Goal: Information Seeking & Learning: Learn about a topic

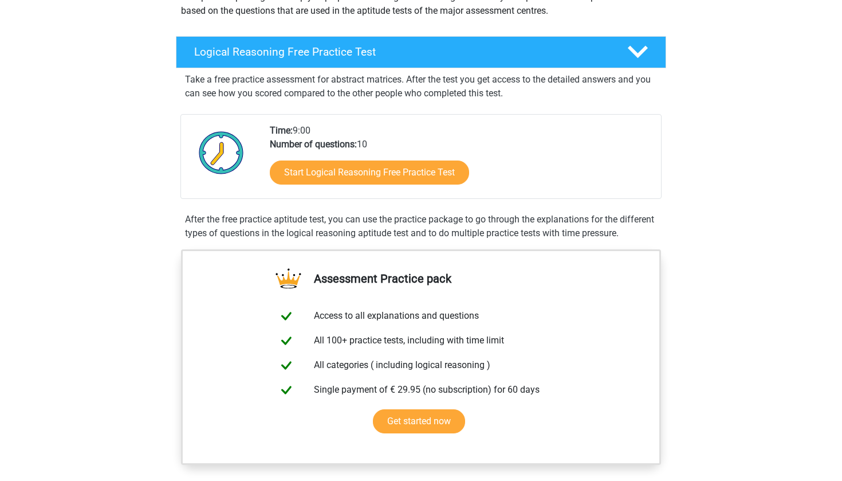
scroll to position [155, 0]
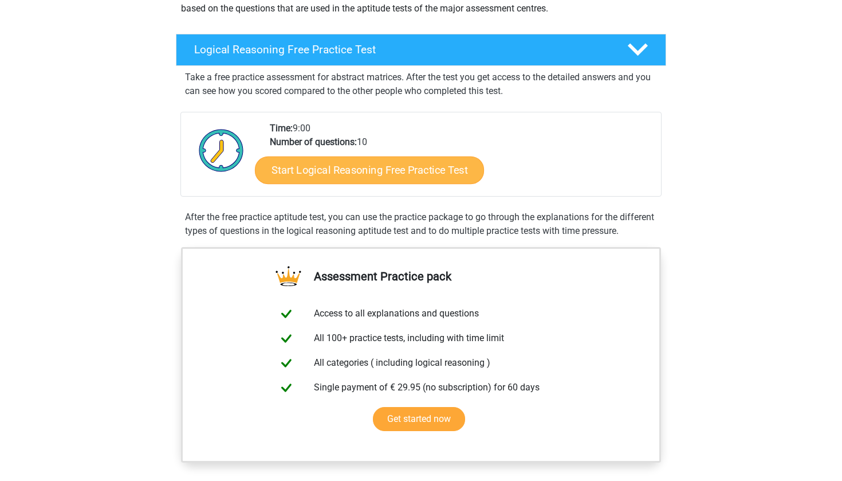
click at [320, 168] on link "Start Logical Reasoning Free Practice Test" at bounding box center [369, 169] width 229 height 27
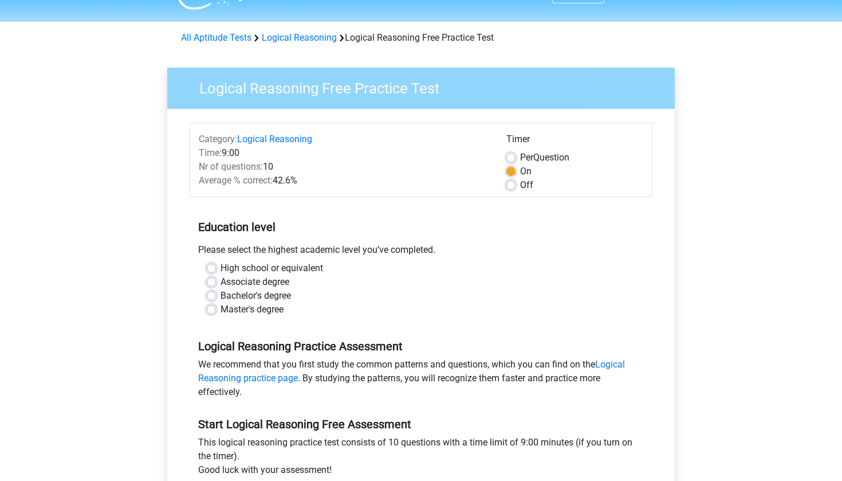
scroll to position [33, 0]
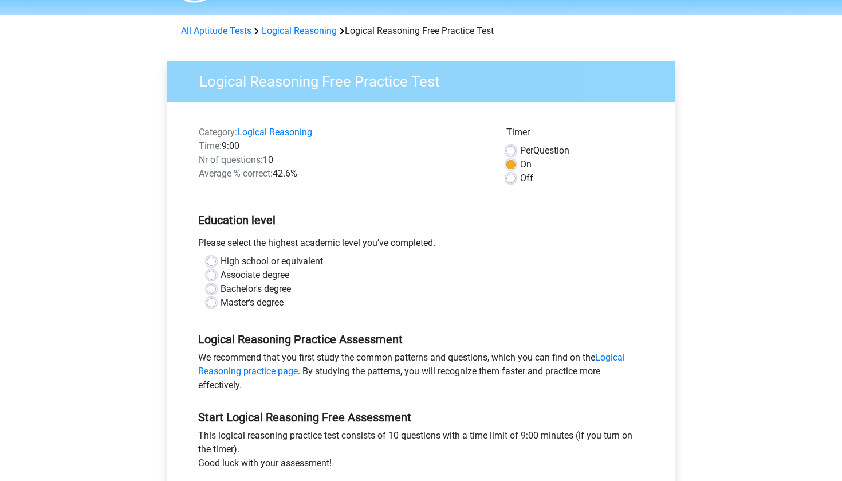
click at [221, 301] on label "Master's degree" at bounding box center [252, 303] width 63 height 14
click at [211, 301] on input "Master's degree" at bounding box center [211, 301] width 9 height 11
radio input "true"
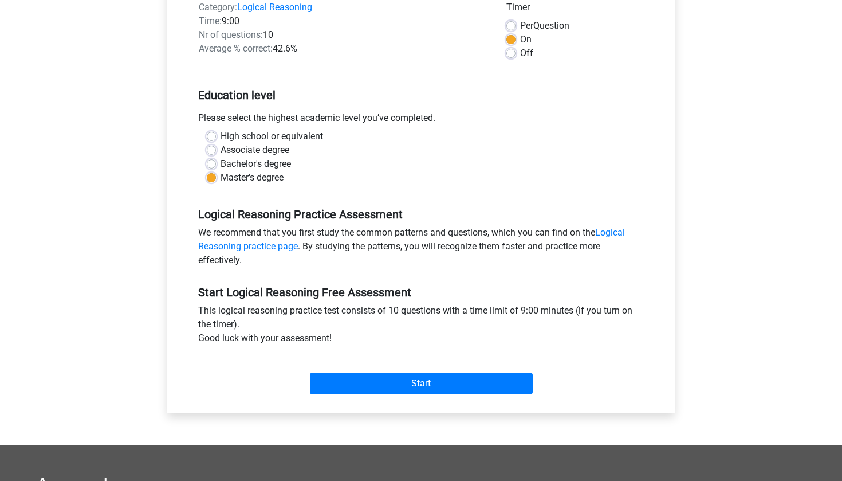
scroll to position [160, 0]
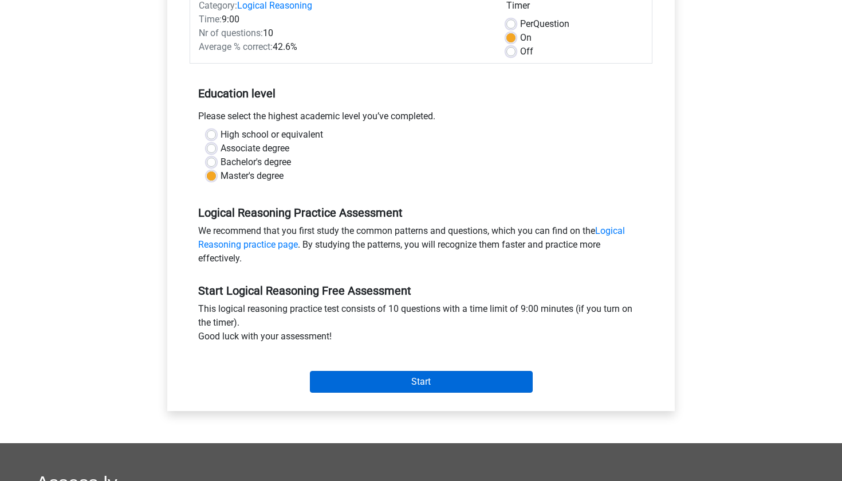
click at [347, 375] on input "Start" at bounding box center [421, 382] width 223 height 22
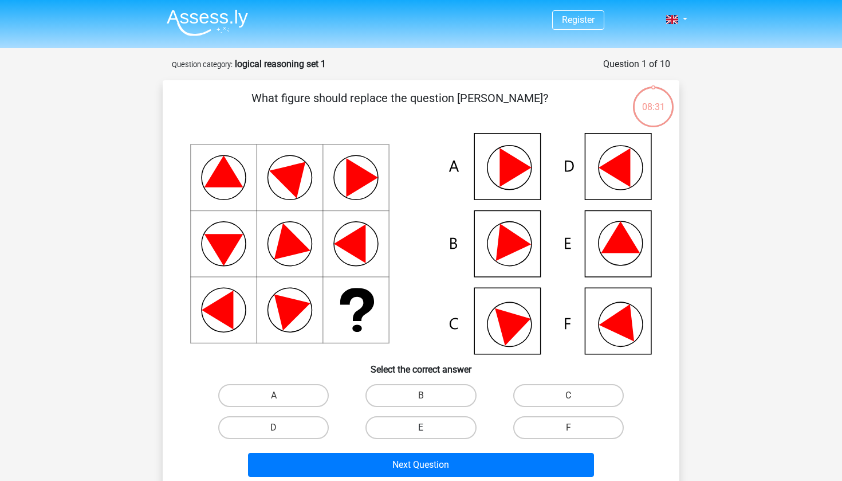
click at [432, 427] on label "E" at bounding box center [420, 427] width 111 height 23
click at [428, 427] on input "E" at bounding box center [424, 430] width 7 height 7
radio input "true"
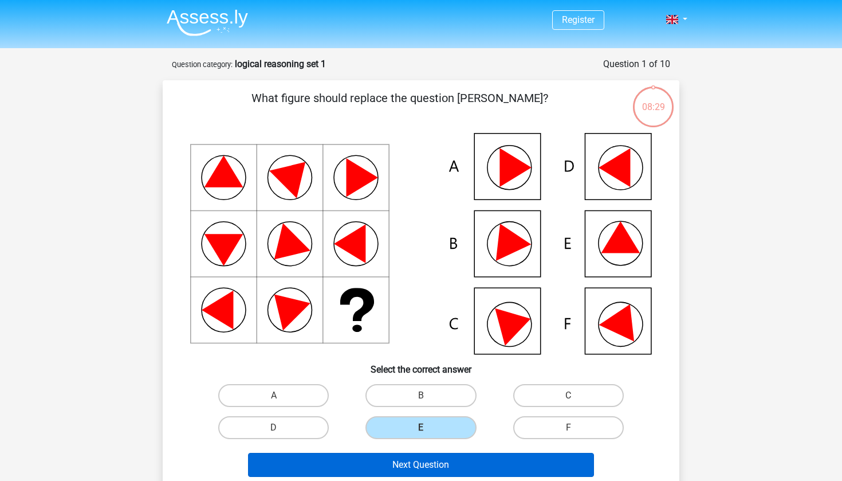
click at [433, 463] on button "Next Question" at bounding box center [421, 465] width 347 height 24
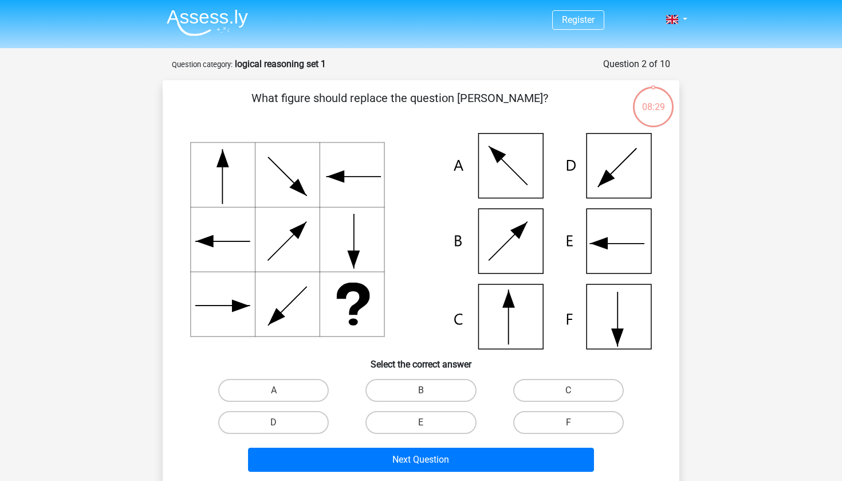
scroll to position [57, 0]
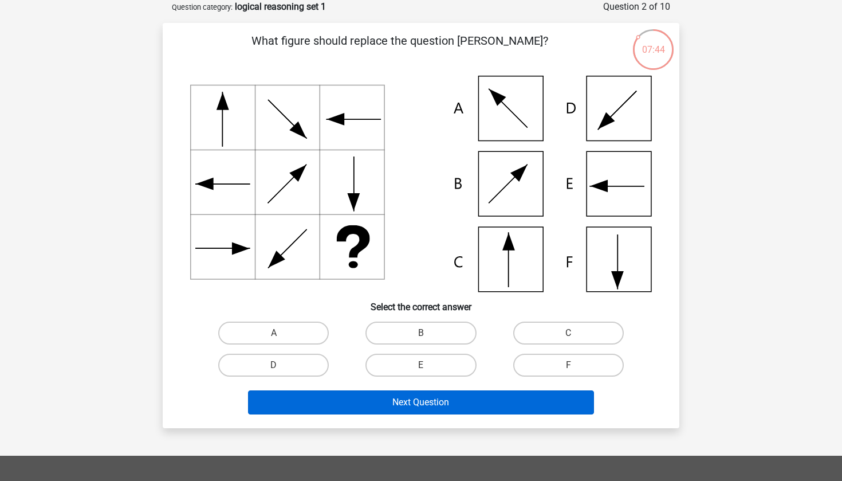
click at [407, 403] on button "Next Question" at bounding box center [421, 402] width 347 height 24
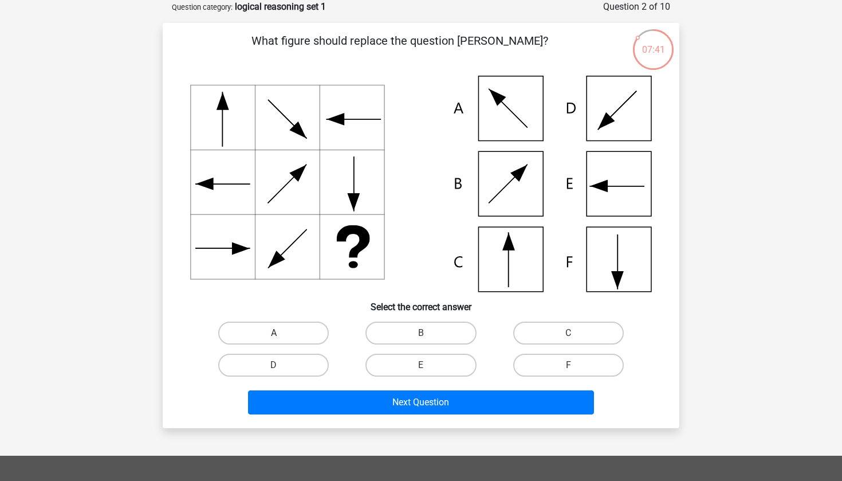
click at [317, 333] on label "A" at bounding box center [273, 332] width 111 height 23
click at [281, 333] on input "A" at bounding box center [277, 336] width 7 height 7
radio input "true"
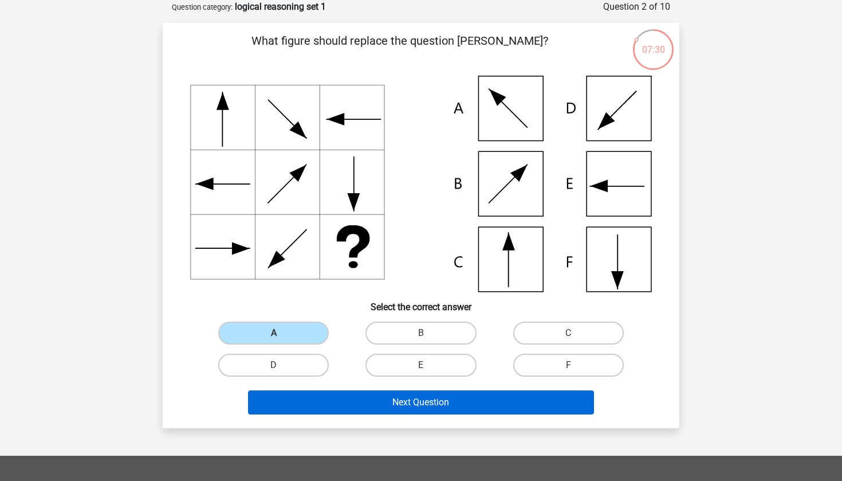
click at [369, 405] on button "Next Question" at bounding box center [421, 402] width 347 height 24
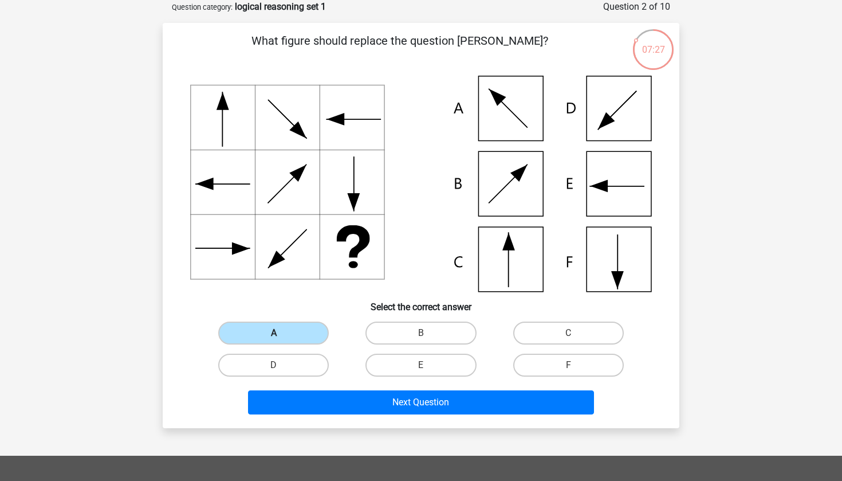
click at [296, 336] on label "A" at bounding box center [273, 332] width 111 height 23
click at [281, 336] on input "A" at bounding box center [277, 336] width 7 height 7
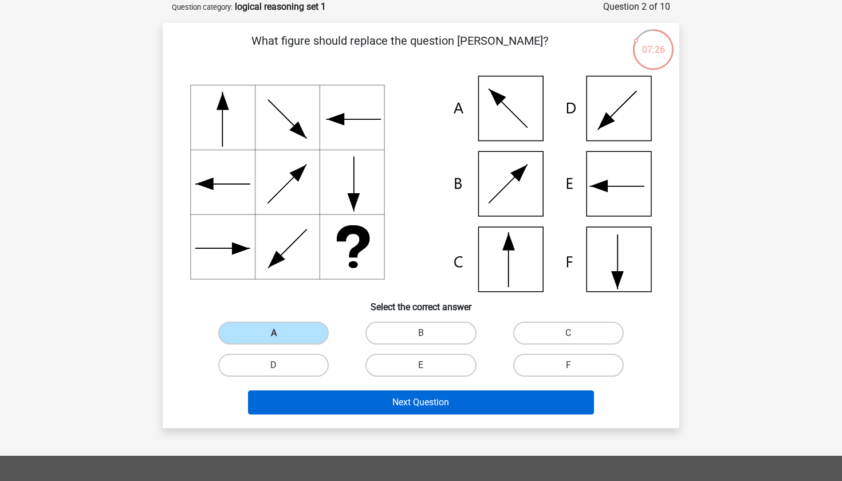
click at [369, 398] on button "Next Question" at bounding box center [421, 402] width 347 height 24
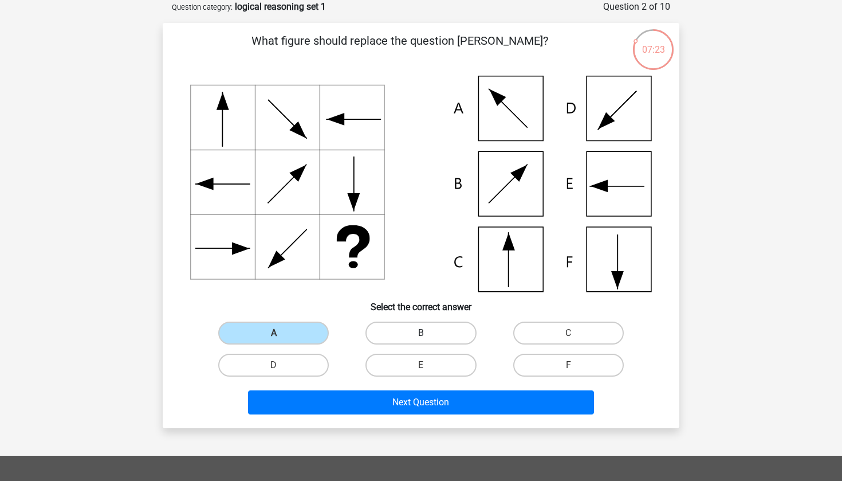
click at [443, 335] on label "B" at bounding box center [420, 332] width 111 height 23
click at [428, 335] on input "B" at bounding box center [424, 336] width 7 height 7
radio input "true"
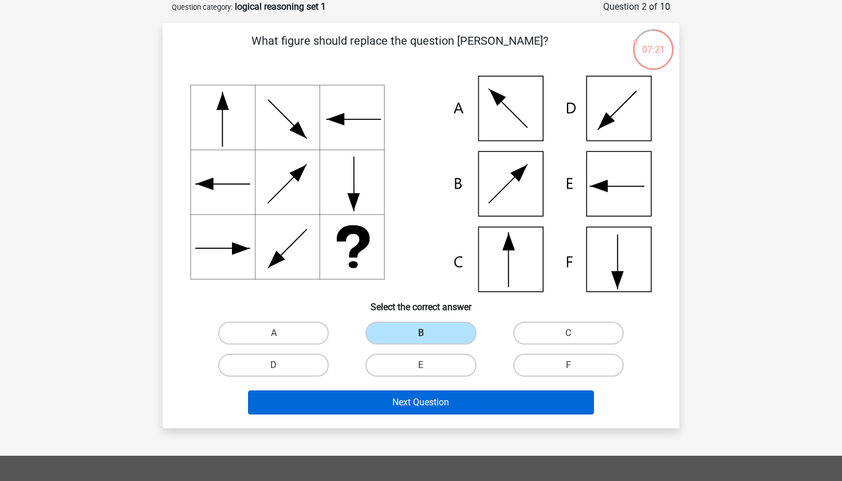
click at [428, 402] on button "Next Question" at bounding box center [421, 402] width 347 height 24
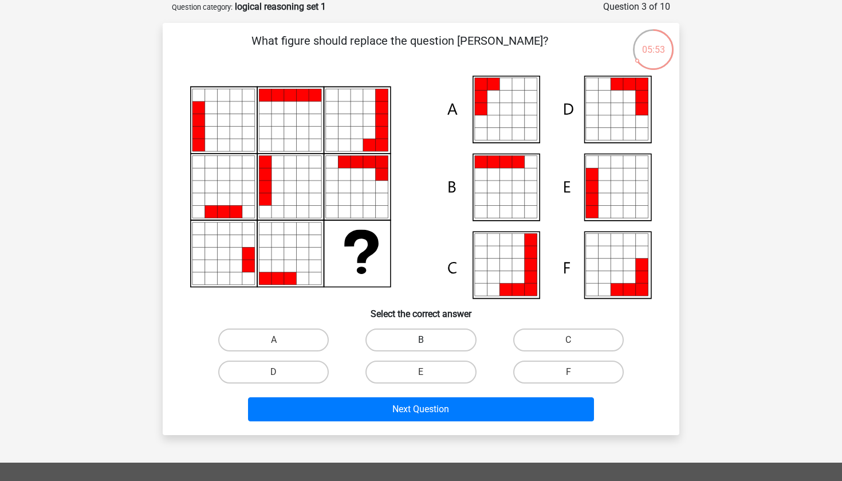
click at [414, 336] on label "B" at bounding box center [420, 339] width 111 height 23
click at [421, 340] on input "B" at bounding box center [424, 343] width 7 height 7
radio input "true"
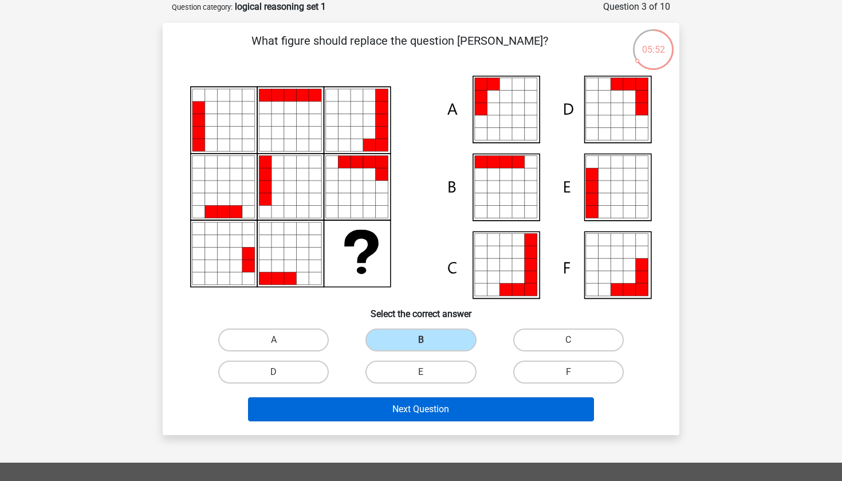
click at [407, 412] on button "Next Question" at bounding box center [421, 409] width 347 height 24
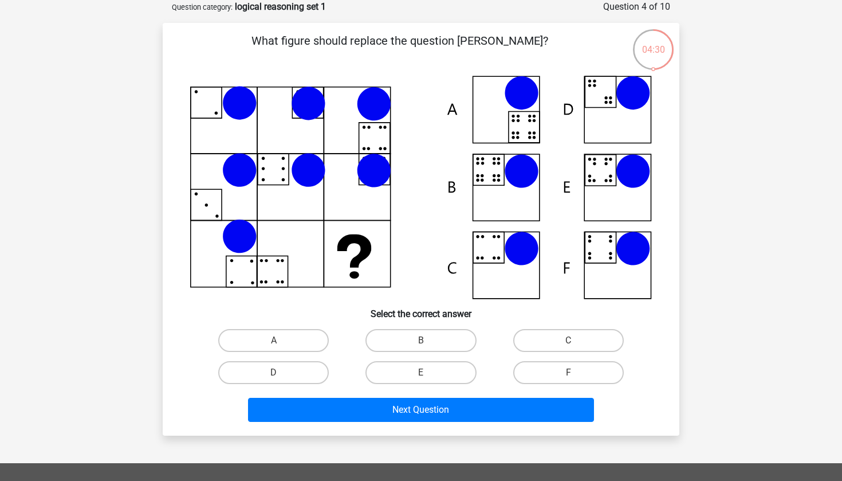
click at [493, 172] on icon at bounding box center [421, 187] width 462 height 223
click at [439, 343] on label "B" at bounding box center [420, 340] width 111 height 23
click at [428, 343] on input "B" at bounding box center [424, 343] width 7 height 7
radio input "true"
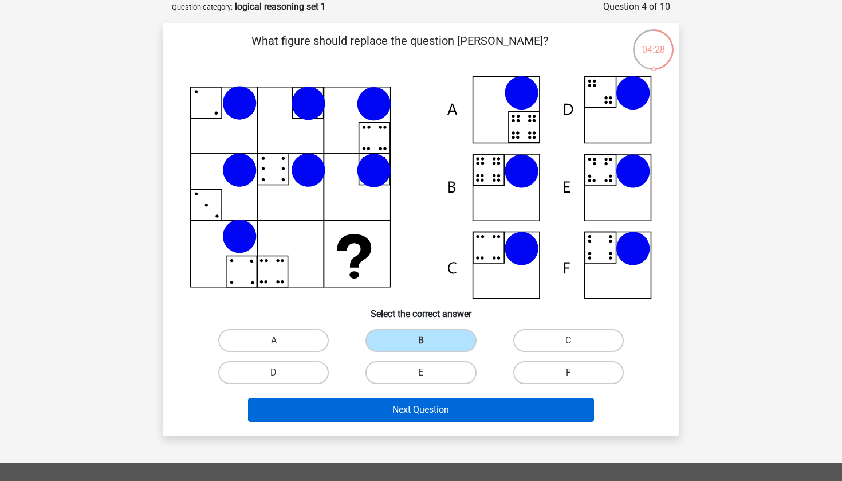
click at [435, 407] on button "Next Question" at bounding box center [421, 410] width 347 height 24
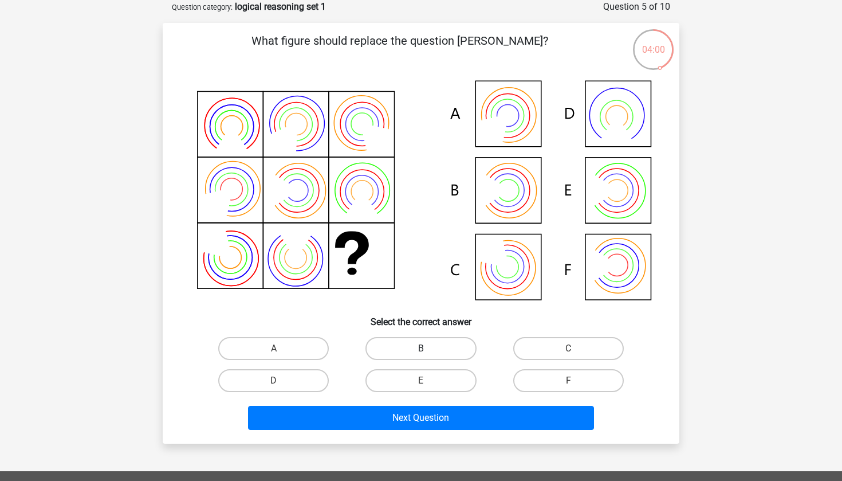
click at [443, 343] on label "B" at bounding box center [420, 348] width 111 height 23
click at [428, 348] on input "B" at bounding box center [424, 351] width 7 height 7
radio input "true"
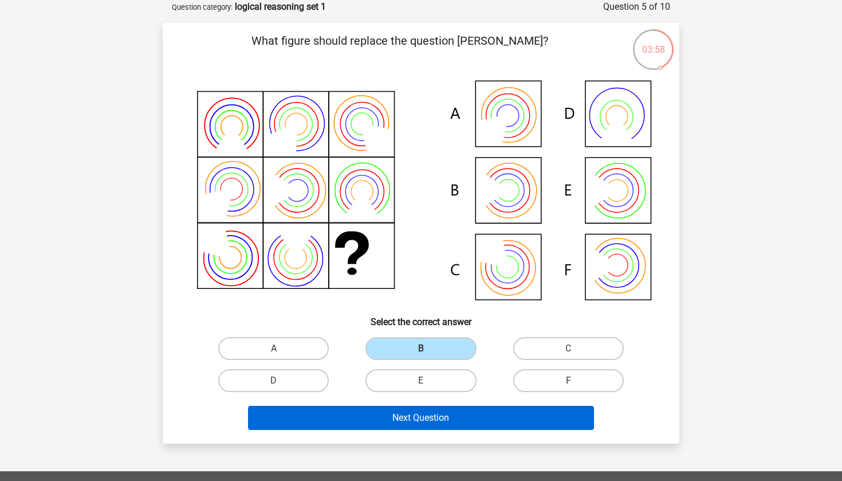
click at [427, 421] on button "Next Question" at bounding box center [421, 418] width 347 height 24
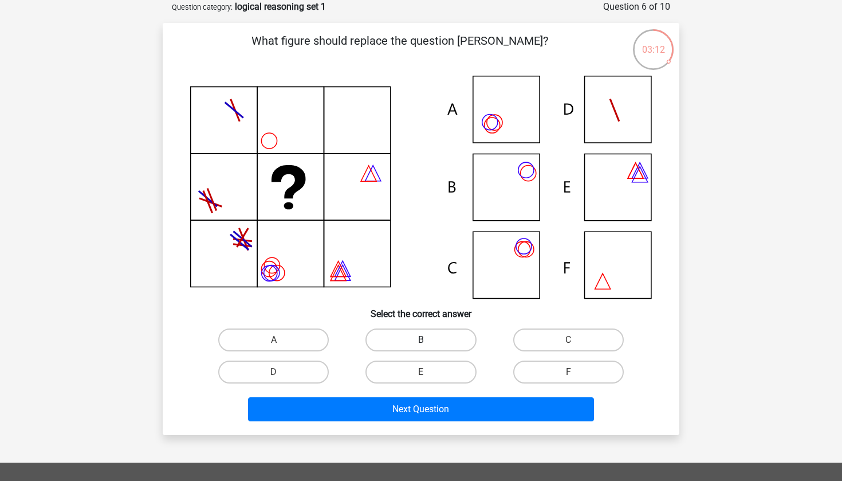
click at [411, 338] on label "B" at bounding box center [420, 339] width 111 height 23
click at [421, 340] on input "B" at bounding box center [424, 343] width 7 height 7
radio input "true"
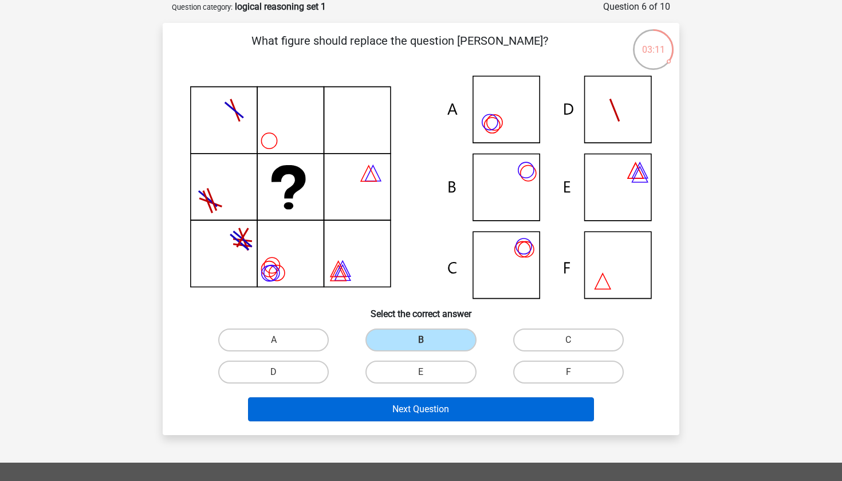
click at [397, 407] on button "Next Question" at bounding box center [421, 409] width 347 height 24
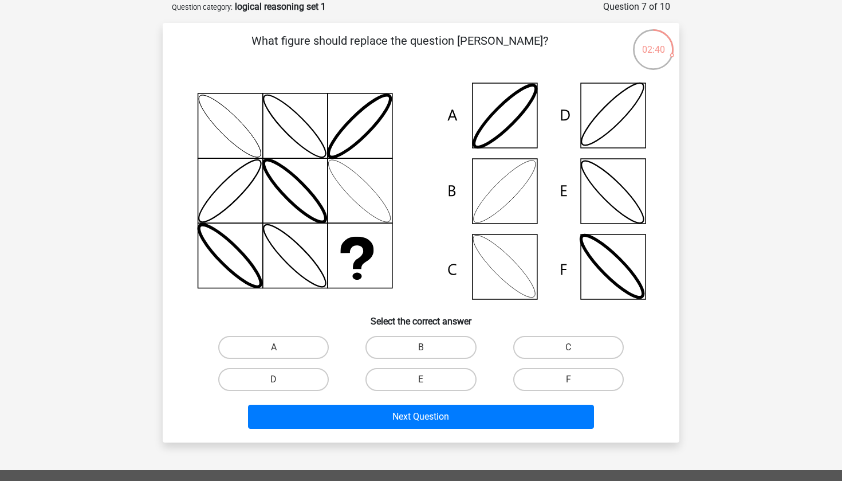
click at [568, 349] on input "C" at bounding box center [571, 350] width 7 height 7
radio input "true"
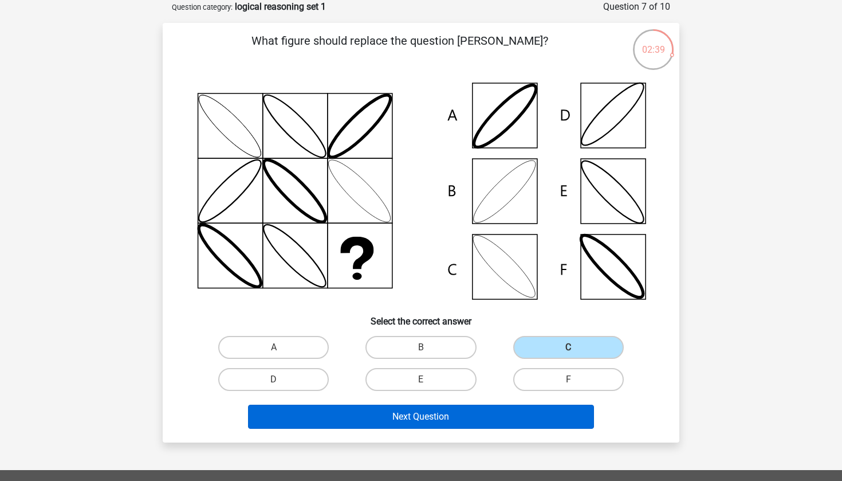
click at [498, 412] on button "Next Question" at bounding box center [421, 416] width 347 height 24
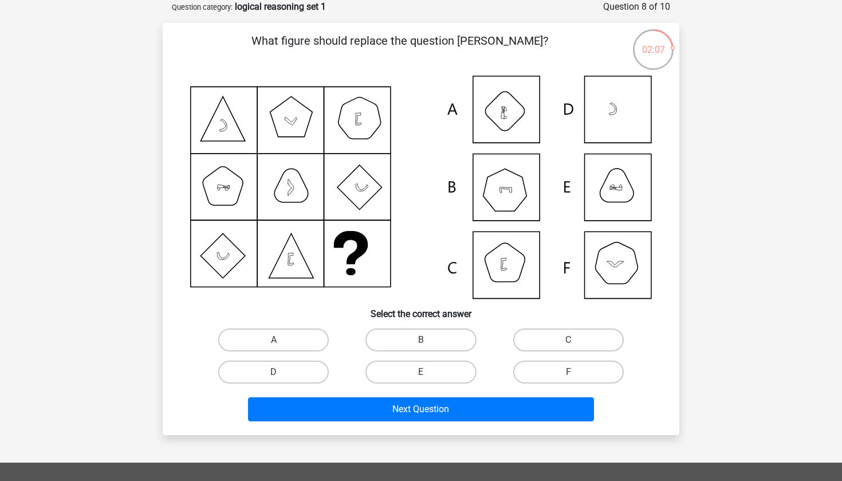
click at [519, 184] on icon at bounding box center [421, 187] width 462 height 223
click at [442, 334] on label "B" at bounding box center [420, 339] width 111 height 23
click at [428, 340] on input "B" at bounding box center [424, 343] width 7 height 7
radio input "true"
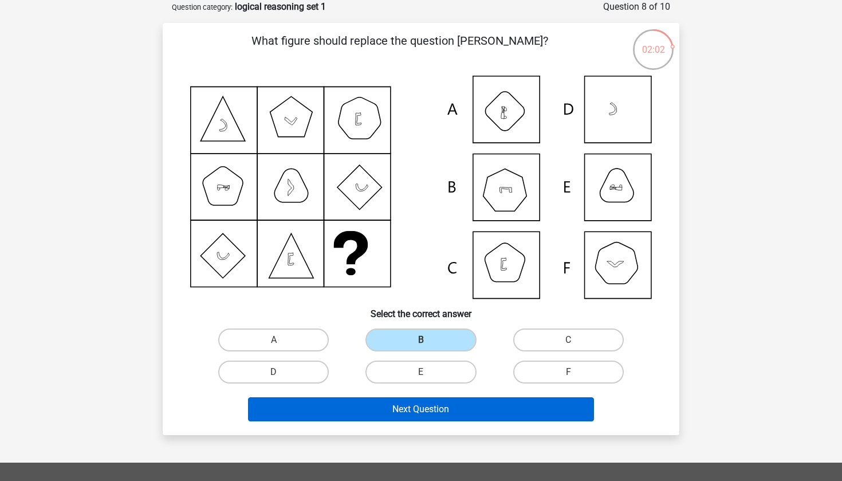
click at [431, 413] on button "Next Question" at bounding box center [421, 409] width 347 height 24
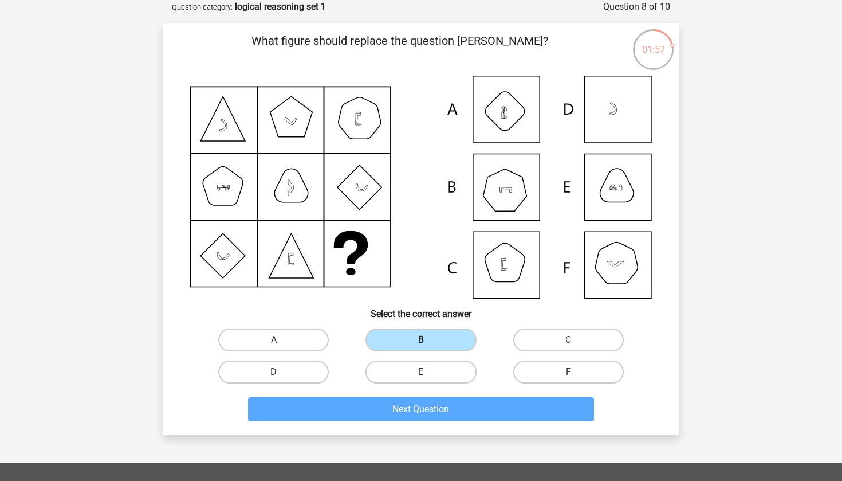
click at [440, 337] on label "B" at bounding box center [420, 339] width 111 height 23
click at [428, 340] on input "B" at bounding box center [424, 343] width 7 height 7
click at [554, 342] on label "C" at bounding box center [568, 339] width 111 height 23
click at [568, 342] on input "C" at bounding box center [571, 343] width 7 height 7
radio input "true"
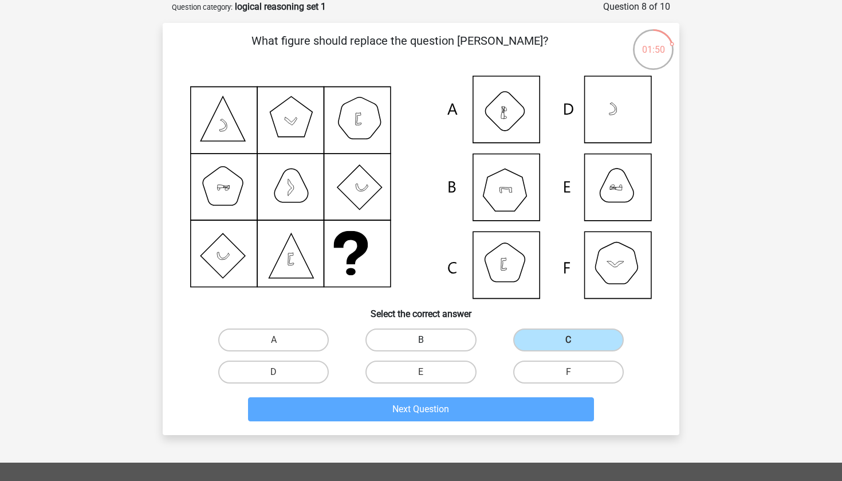
click at [434, 340] on label "B" at bounding box center [420, 339] width 111 height 23
click at [428, 340] on input "B" at bounding box center [424, 343] width 7 height 7
radio input "true"
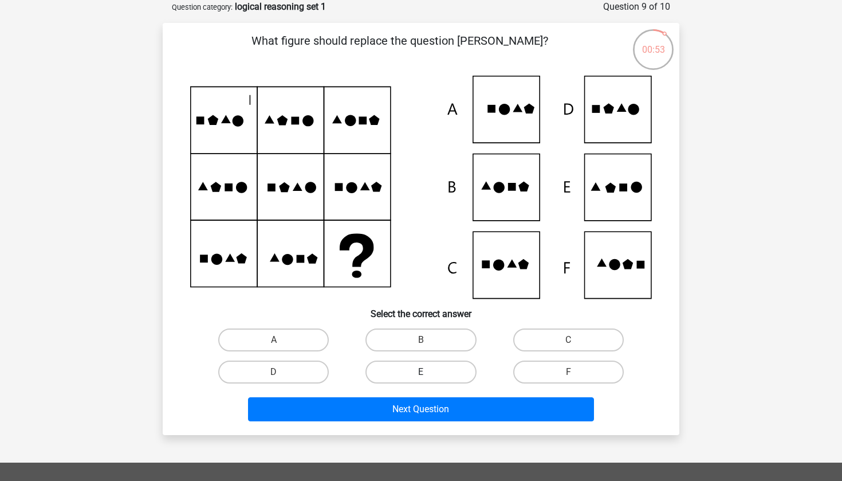
click at [419, 373] on label "E" at bounding box center [420, 371] width 111 height 23
click at [421, 373] on input "E" at bounding box center [424, 375] width 7 height 7
radio input "true"
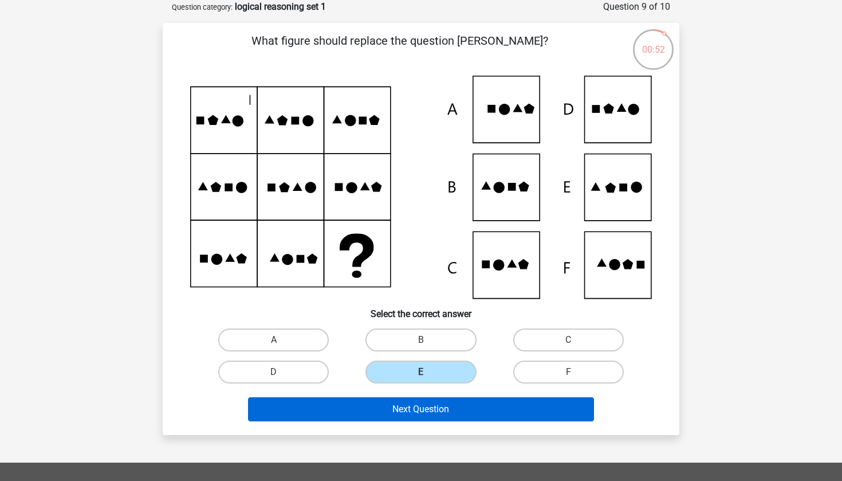
click at [419, 408] on button "Next Question" at bounding box center [421, 409] width 347 height 24
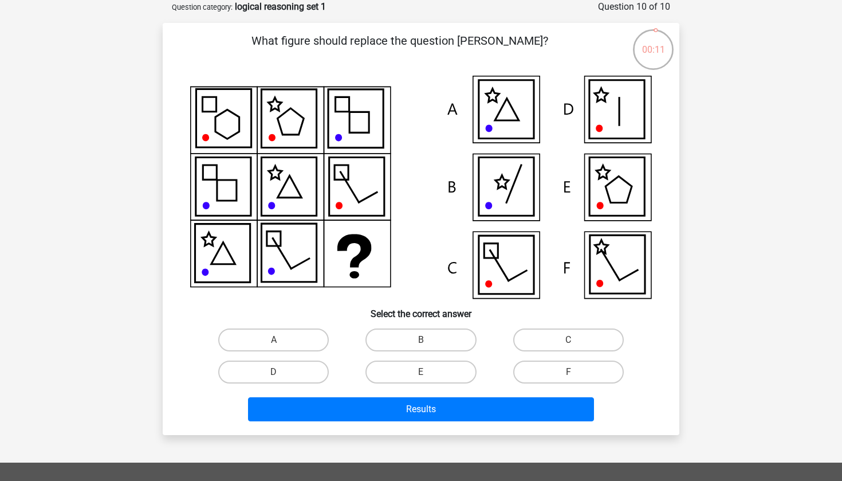
click at [608, 192] on icon at bounding box center [616, 187] width 55 height 58
click at [436, 365] on label "E" at bounding box center [420, 371] width 111 height 23
click at [428, 372] on input "E" at bounding box center [424, 375] width 7 height 7
radio input "true"
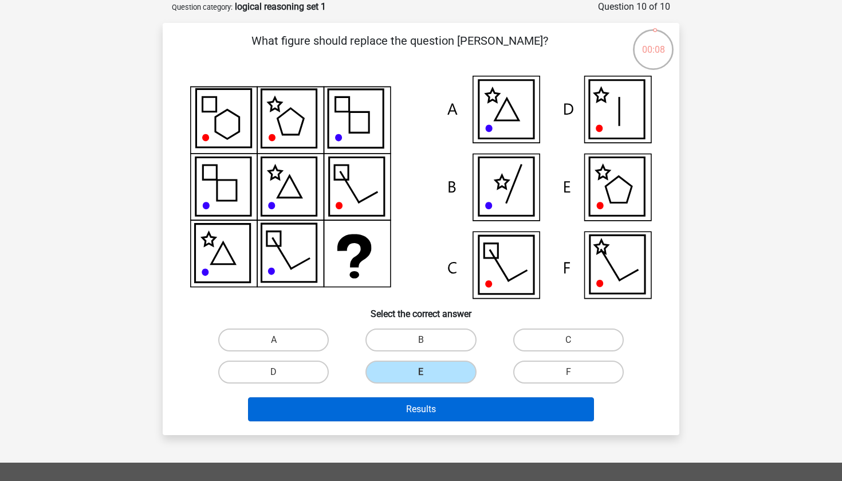
click at [431, 406] on button "Results" at bounding box center [421, 409] width 347 height 24
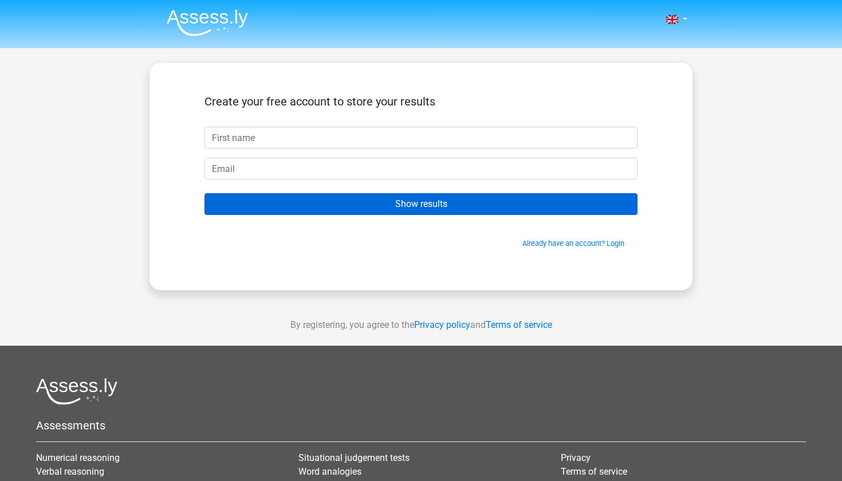
click at [481, 196] on input "Show results" at bounding box center [420, 204] width 433 height 22
